Goal: Information Seeking & Learning: Check status

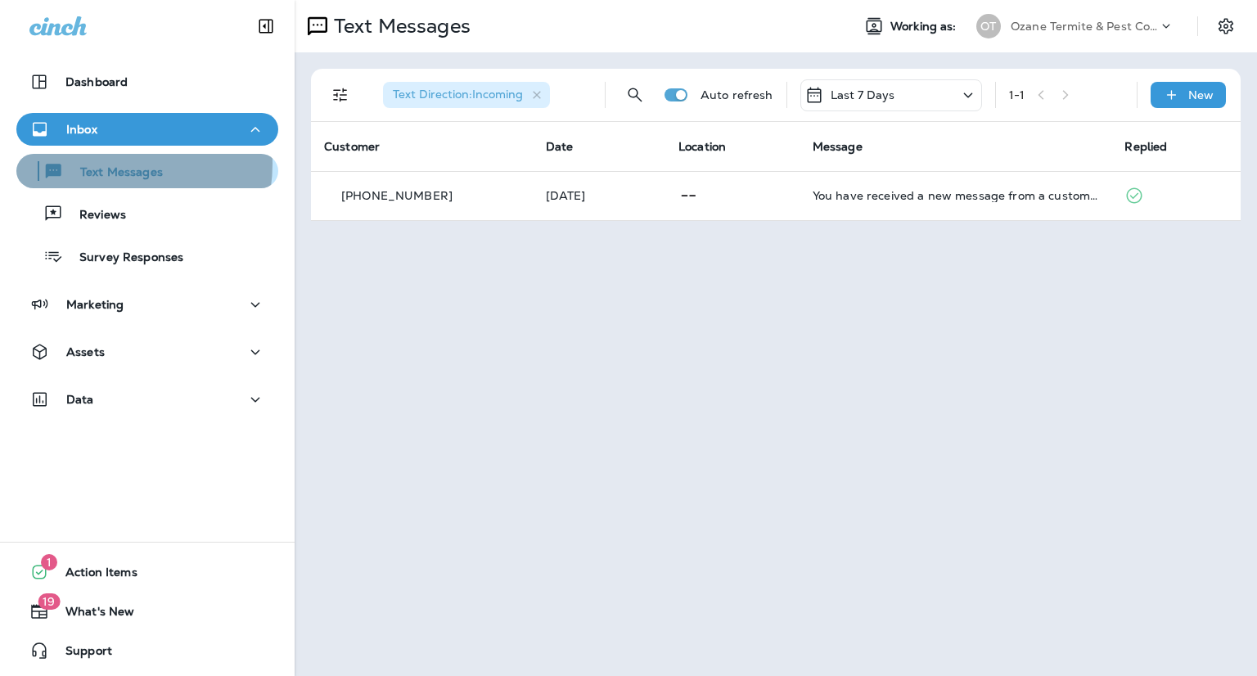
click at [101, 164] on div "Text Messages" at bounding box center [93, 171] width 140 height 25
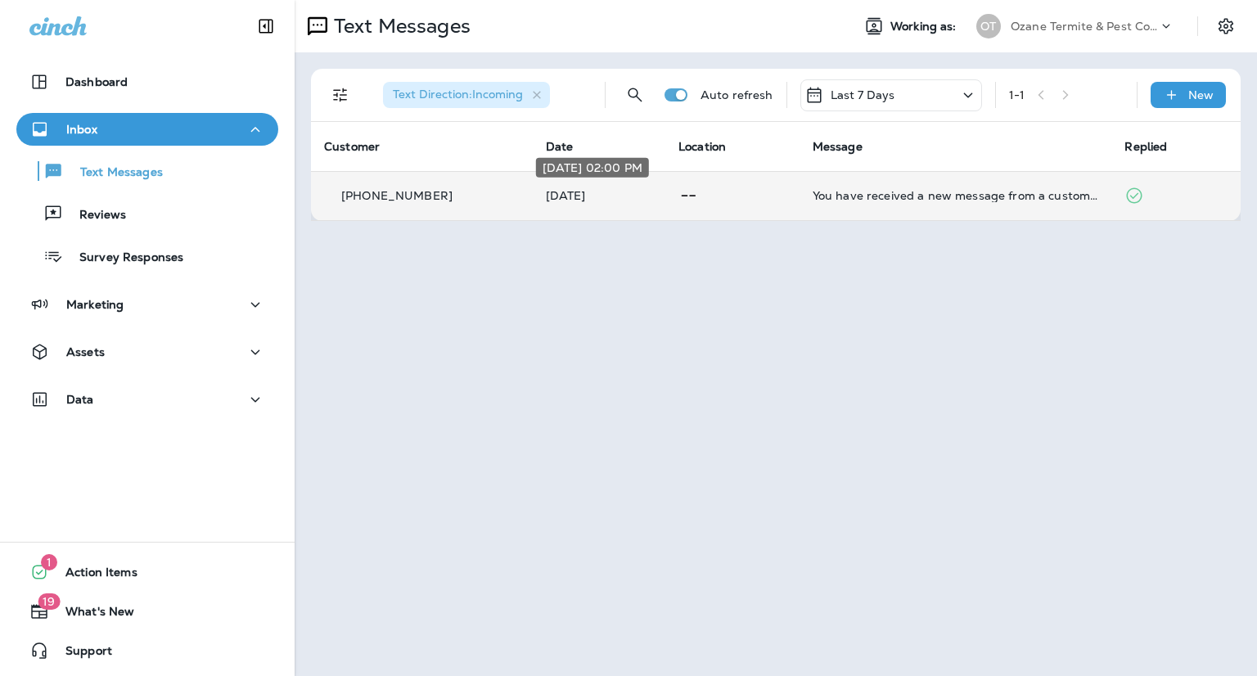
click at [597, 192] on p "[DATE]" at bounding box center [599, 195] width 106 height 13
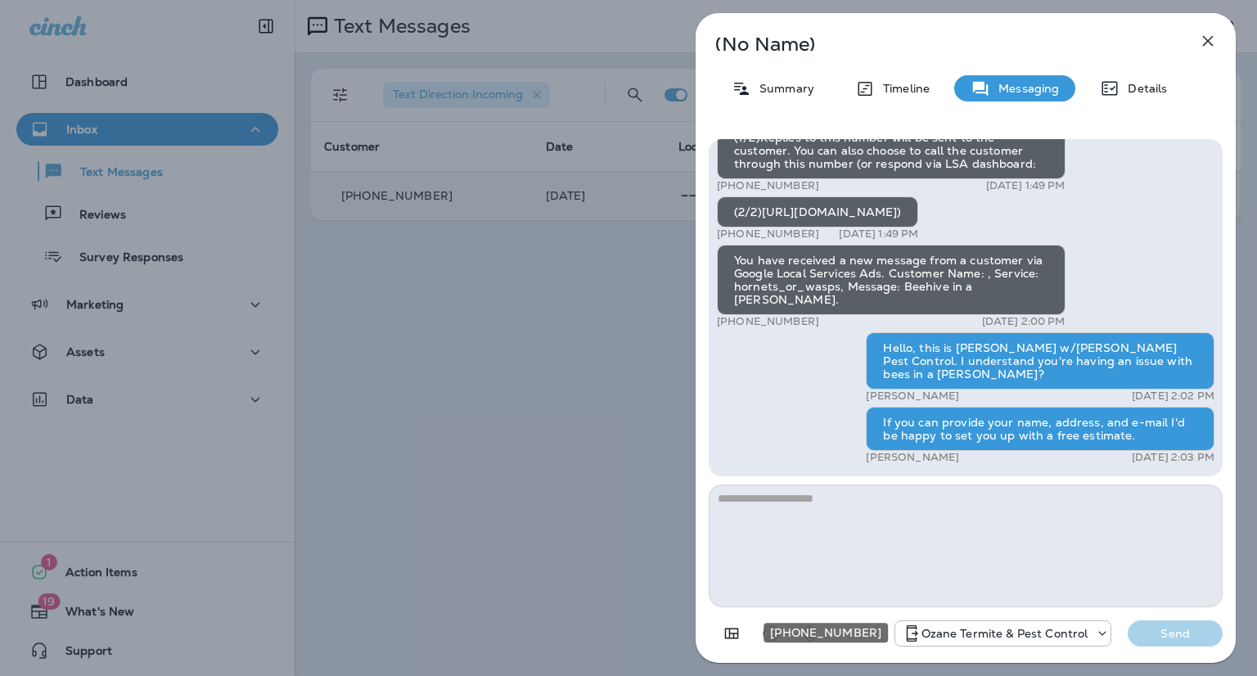
click at [1100, 636] on icon "+1 (732) 702-5770" at bounding box center [1102, 633] width 16 height 16
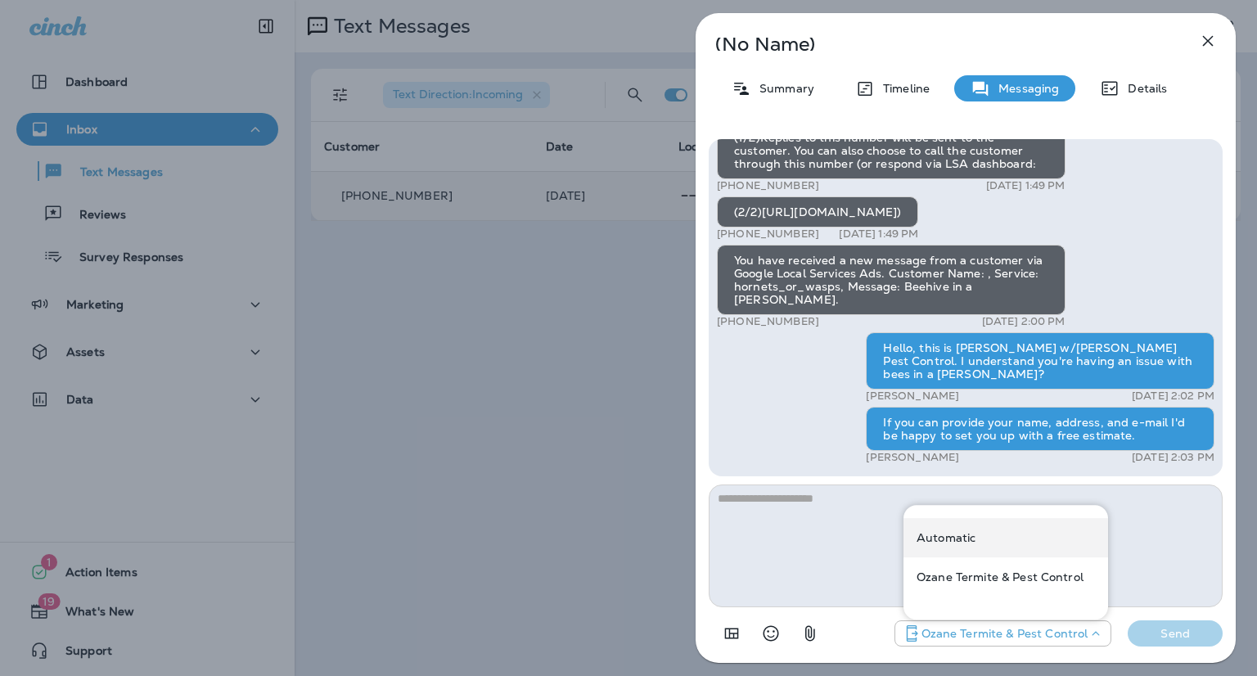
click at [1045, 549] on div "Automatic" at bounding box center [1005, 537] width 205 height 39
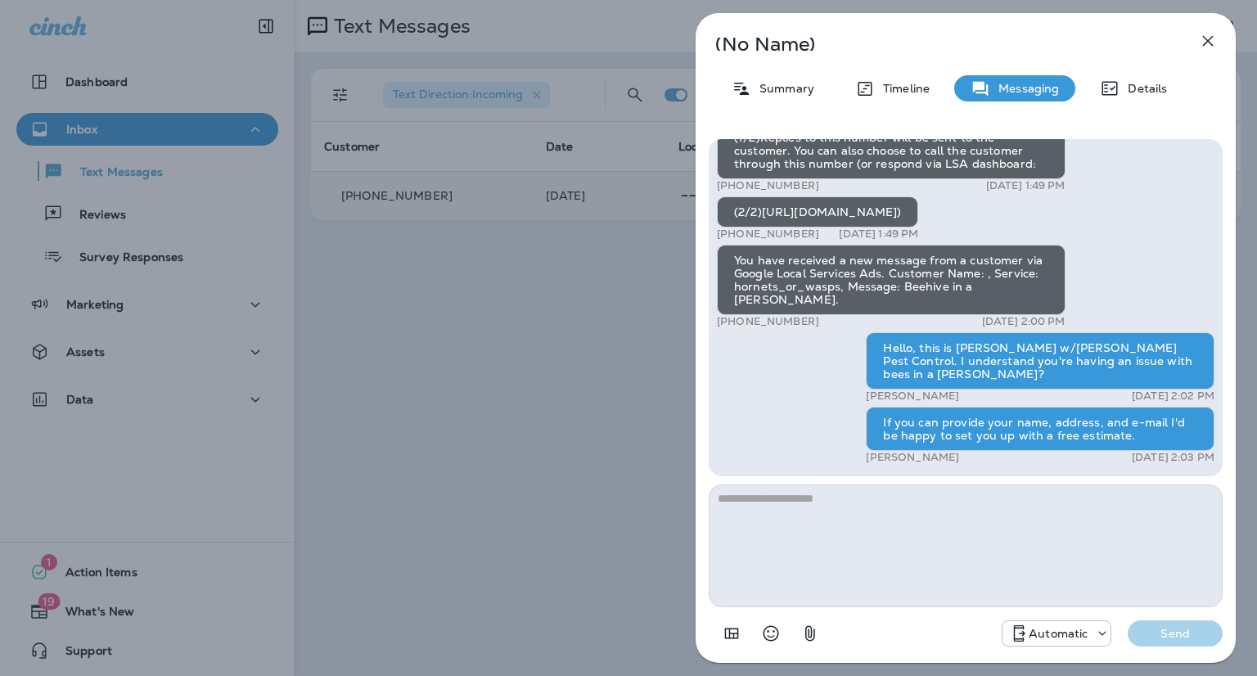
click at [1104, 625] on icon at bounding box center [1102, 633] width 16 height 16
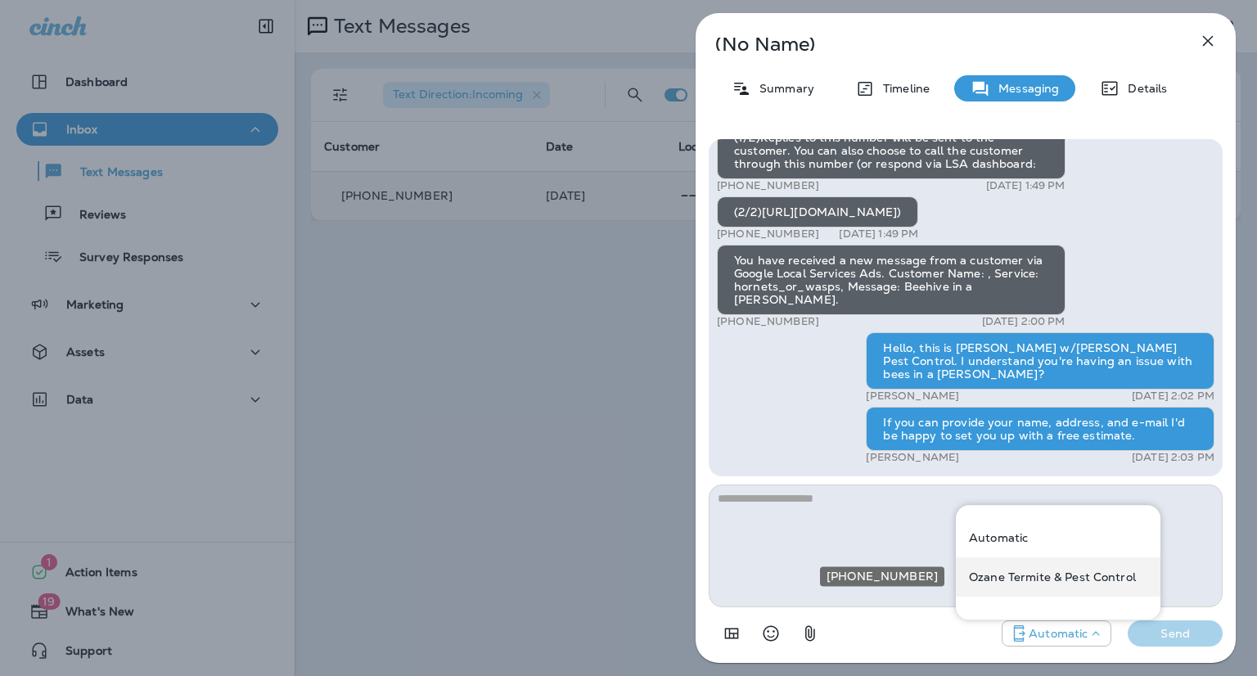
click at [1063, 579] on p "Ozane Termite & Pest Control" at bounding box center [1052, 576] width 167 height 13
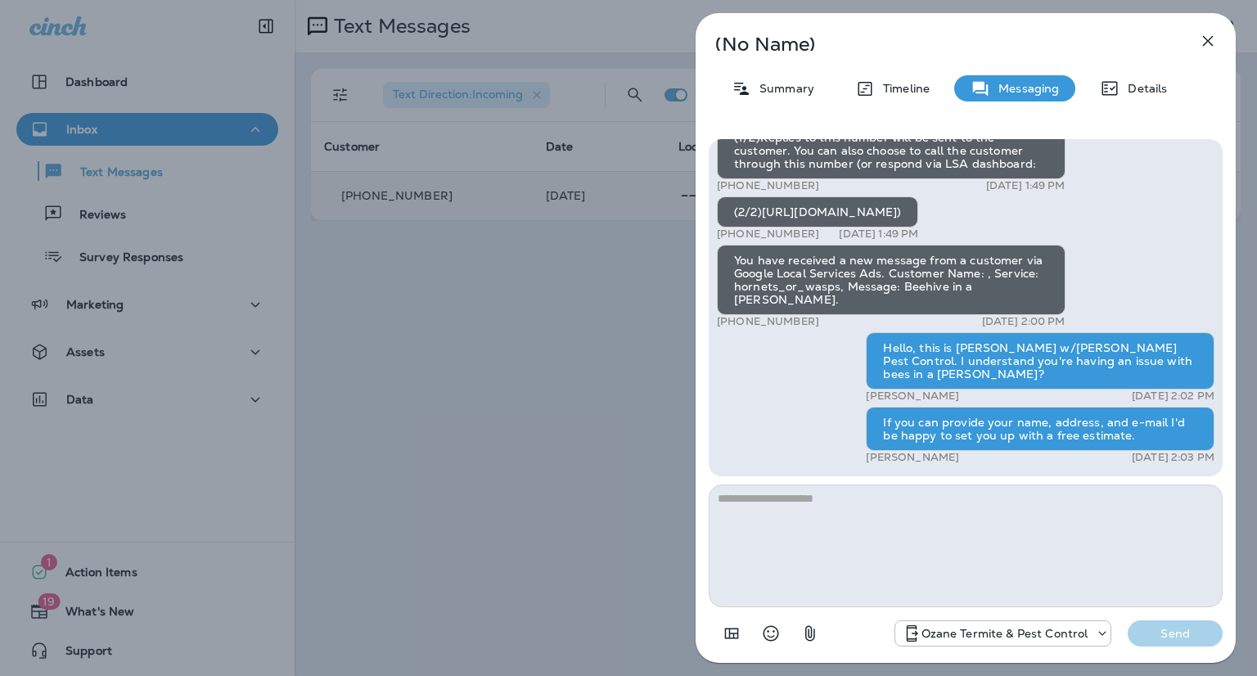
click at [599, 531] on div "(No Name) Summary Timeline Messaging Details You have received a new message fr…" at bounding box center [628, 338] width 1257 height 676
